Goal: Find specific page/section: Find specific page/section

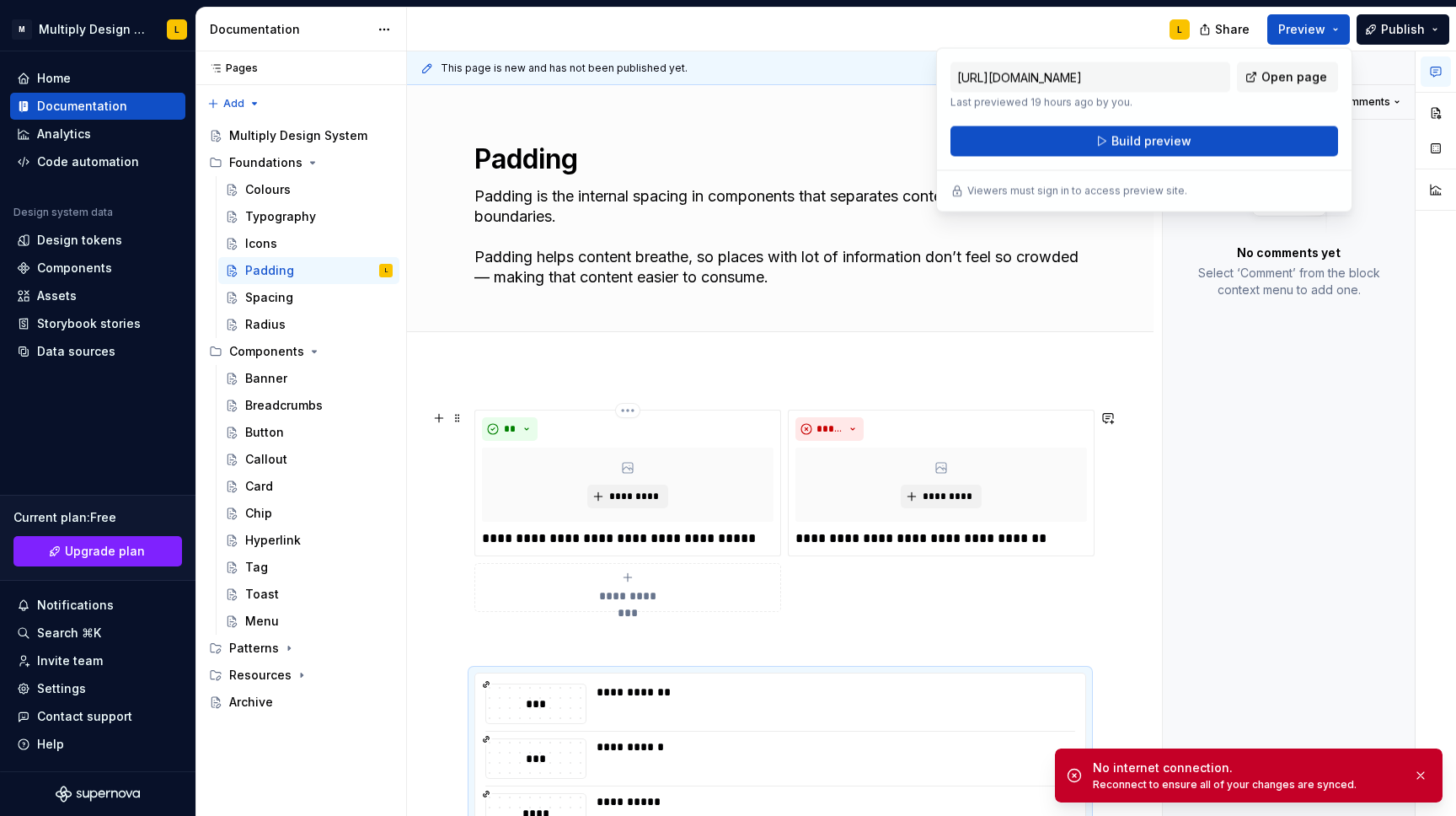
scroll to position [310, 0]
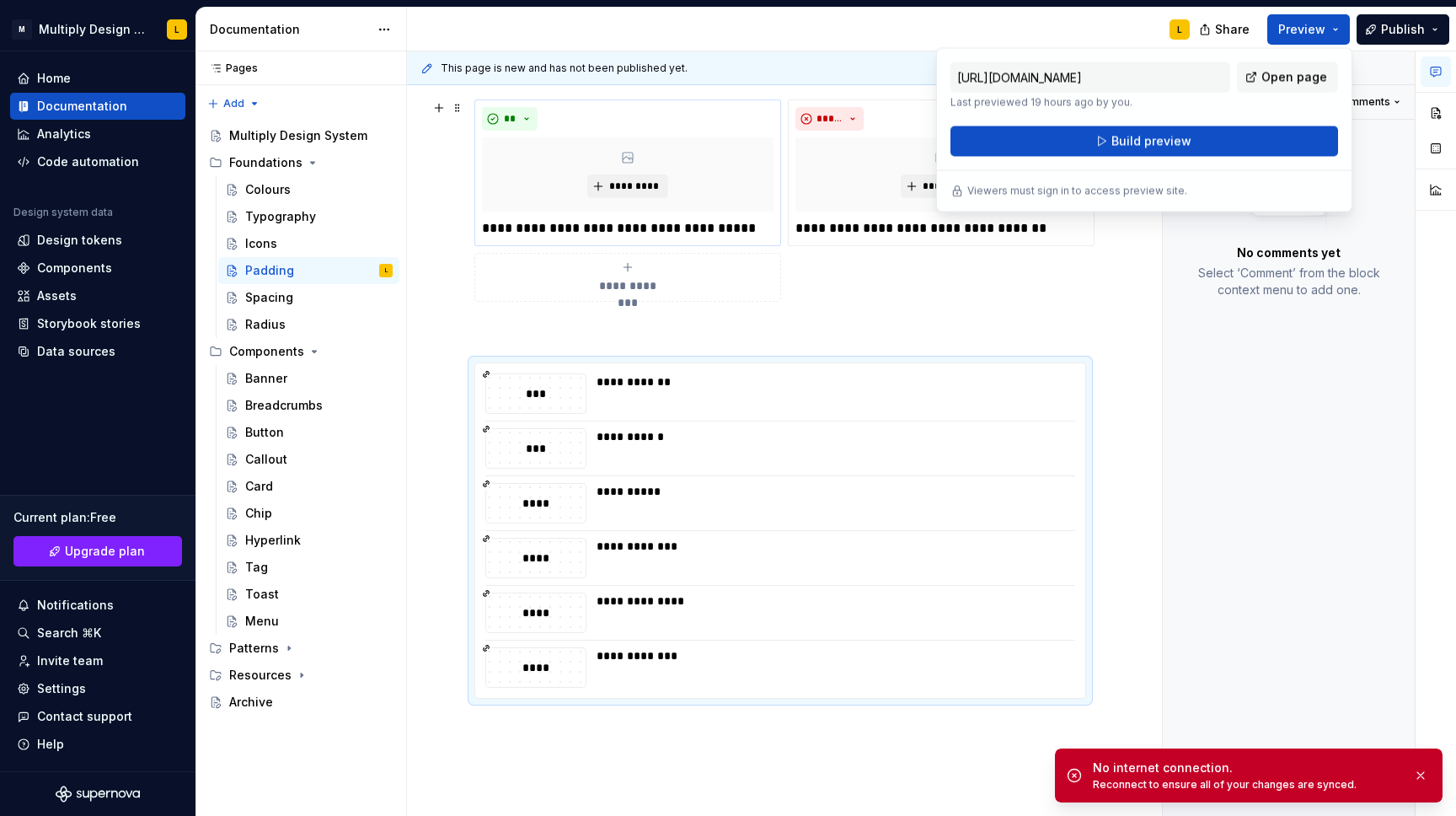
type textarea "*"
